Goal: Information Seeking & Learning: Learn about a topic

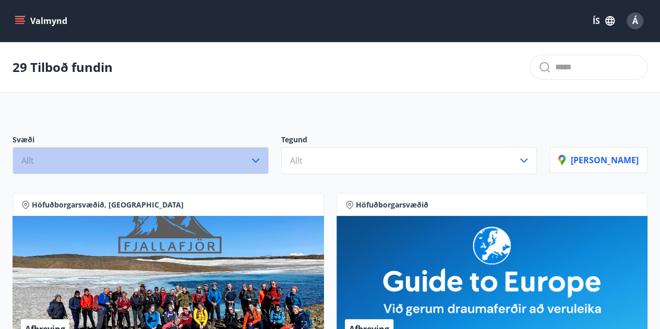
click at [239, 170] on button "Allt" at bounding box center [141, 160] width 256 height 27
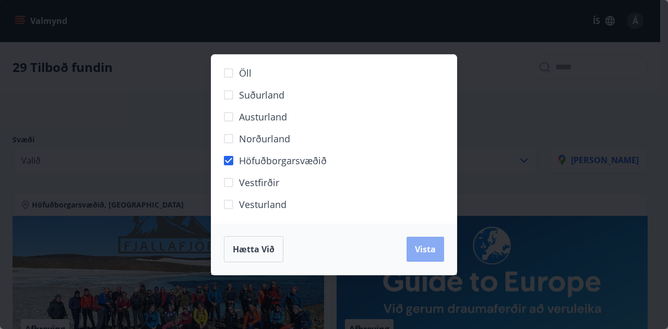
drag, startPoint x: 418, startPoint y: 251, endPoint x: 441, endPoint y: 238, distance: 26.0
click at [419, 251] on span "Vista" at bounding box center [425, 249] width 21 height 11
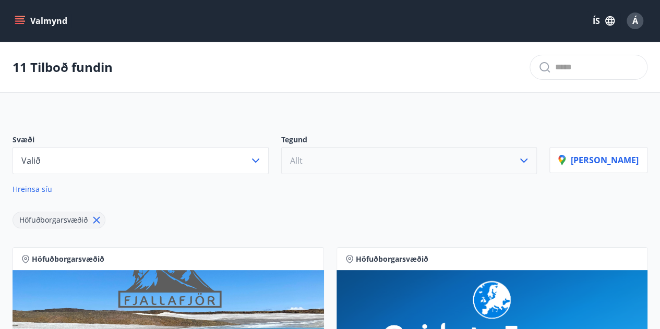
click at [506, 160] on button "Allt" at bounding box center [409, 160] width 256 height 27
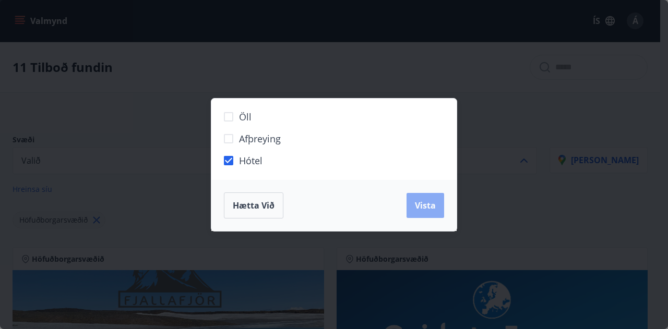
click at [441, 211] on button "Vista" at bounding box center [426, 205] width 38 height 25
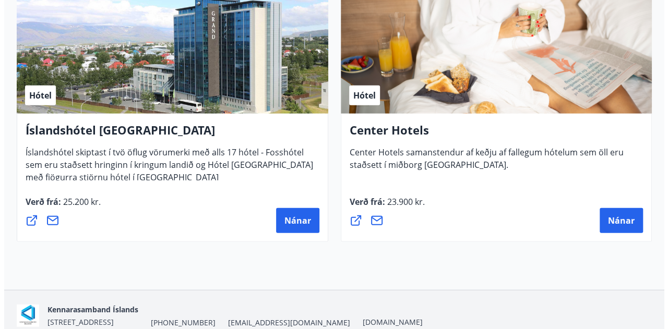
scroll to position [1201, 0]
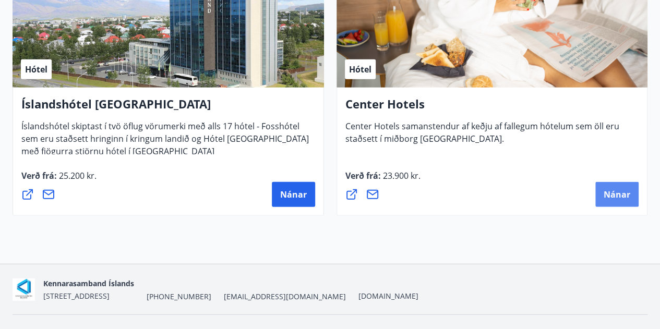
click at [613, 192] on span "Nánar" at bounding box center [617, 194] width 27 height 11
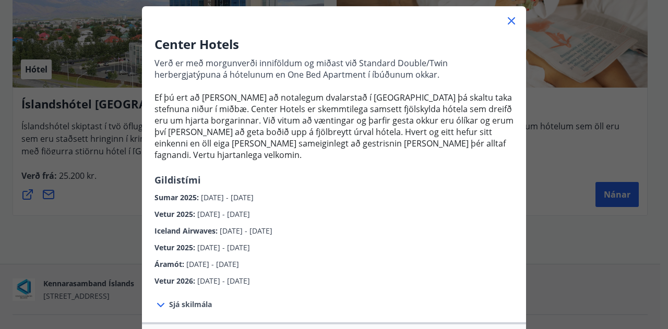
scroll to position [52, 0]
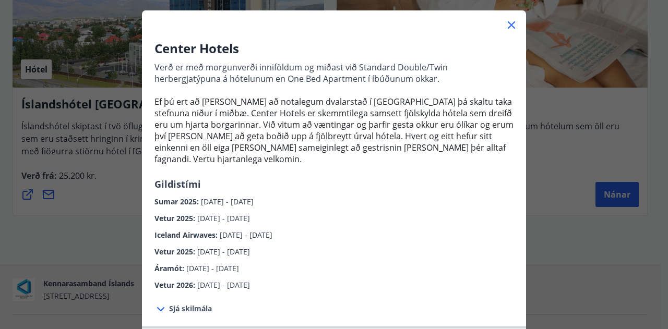
drag, startPoint x: 298, startPoint y: 224, endPoint x: 149, endPoint y: 222, distance: 148.3
click at [149, 222] on div "Center Hotels Verð er með morgunverði inniföldum og miðast við Standard Double/…" at bounding box center [334, 166] width 384 height 252
click at [349, 208] on div "Vetur 2025 : [DATE] - [DATE]" at bounding box center [334, 216] width 359 height 17
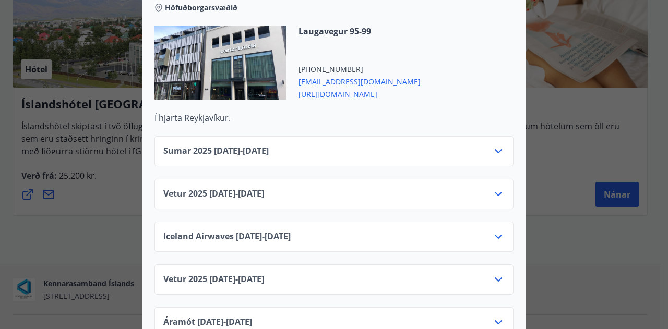
scroll to position [418, 0]
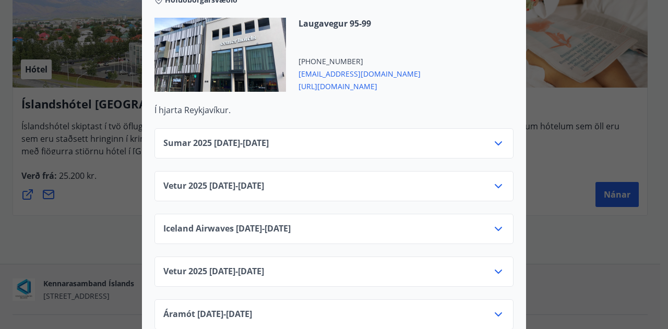
click at [499, 223] on icon at bounding box center [498, 229] width 13 height 13
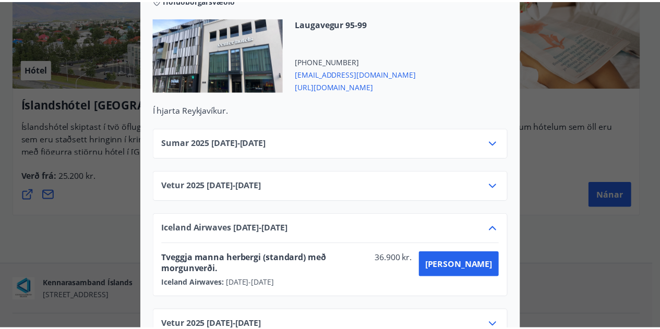
scroll to position [0, 0]
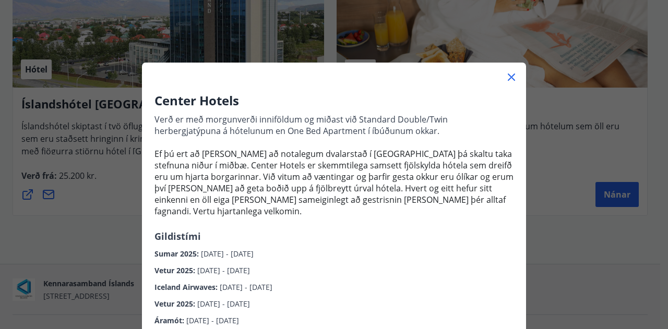
click at [571, 89] on div "Center Hotels Verð er með morgunverði inniföldum og miðast við Standard Double/…" at bounding box center [334, 164] width 668 height 329
click at [508, 73] on icon at bounding box center [511, 77] width 13 height 13
